Goal: Information Seeking & Learning: Understand process/instructions

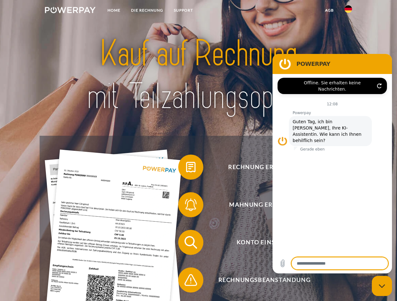
click at [70, 11] on img at bounding box center [70, 10] width 51 height 6
click at [348, 11] on img at bounding box center [348, 9] width 8 height 8
click at [329, 10] on link "agb" at bounding box center [328, 10] width 19 height 11
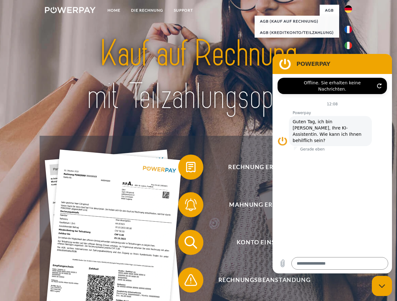
click at [186, 169] on span at bounding box center [180, 167] width 31 height 31
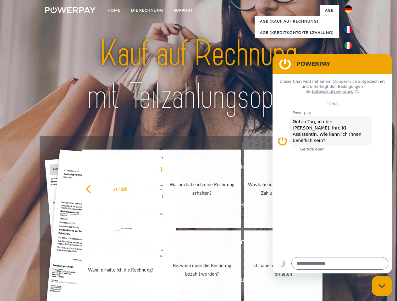
click at [160, 244] on link "Wann erhalte ich die Rechnung?" at bounding box center [121, 270] width 78 height 78
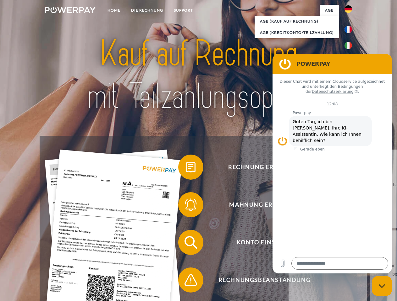
click at [186, 282] on span at bounding box center [180, 280] width 31 height 31
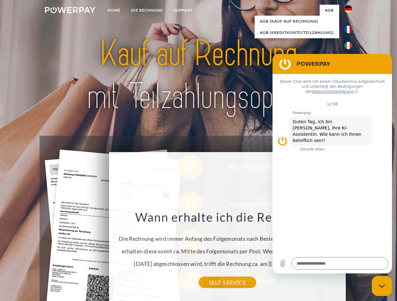
click at [381, 286] on icon "Messaging-Fenster schließen" at bounding box center [381, 286] width 7 height 4
type textarea "*"
